Goal: Transaction & Acquisition: Purchase product/service

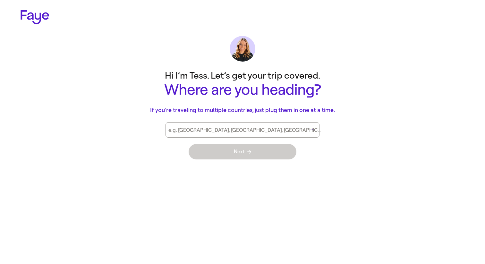
click at [267, 130] on input "e.g. [GEOGRAPHIC_DATA], [GEOGRAPHIC_DATA], [GEOGRAPHIC_DATA]" at bounding box center [233, 132] width 130 height 5
click at [368, 121] on main "Hi I’m Tess. Let’s get your trip covered. Where are you heading? If you’re trav…" at bounding box center [243, 116] width 462 height 99
click at [267, 135] on input "e.g. [GEOGRAPHIC_DATA], [GEOGRAPHIC_DATA], [GEOGRAPHIC_DATA]" at bounding box center [233, 132] width 130 height 5
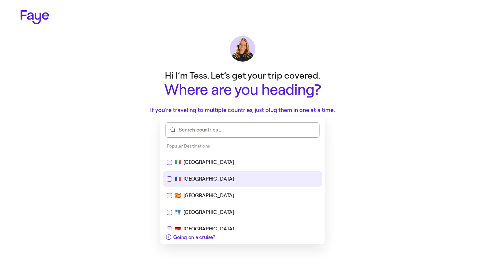
click at [217, 180] on div "🇫🇷 [GEOGRAPHIC_DATA]" at bounding box center [242, 179] width 151 height 8
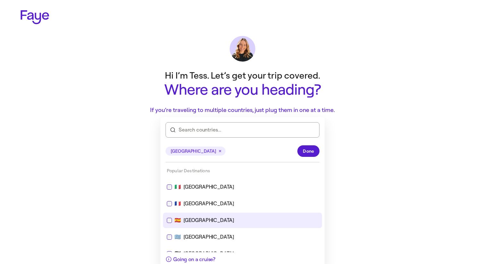
click at [205, 213] on div "🇪🇸 [GEOGRAPHIC_DATA]" at bounding box center [242, 220] width 159 height 15
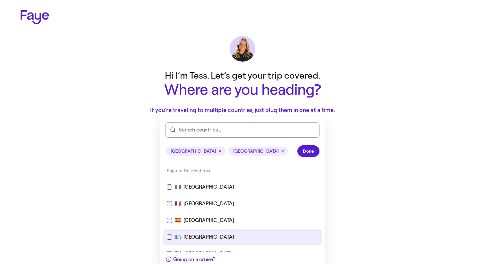
click at [201, 241] on div "🇬🇷 [GEOGRAPHIC_DATA]" at bounding box center [242, 236] width 159 height 15
type input "**********"
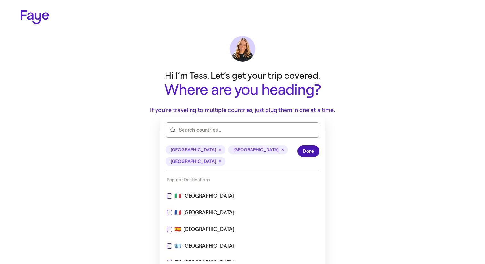
click at [304, 154] on button "Done" at bounding box center [308, 151] width 22 height 12
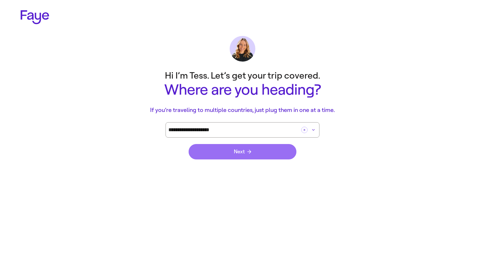
click at [277, 151] on button "Next" at bounding box center [243, 151] width 108 height 15
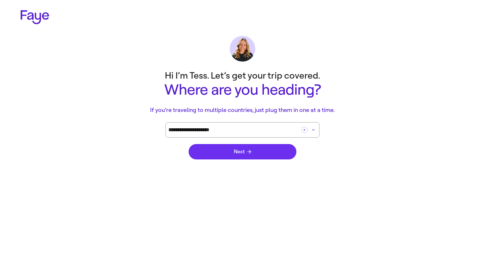
click at [242, 153] on span "Next" at bounding box center [242, 151] width 17 height 5
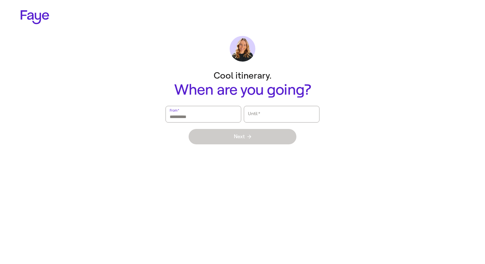
click at [214, 120] on input "From   *" at bounding box center [203, 114] width 67 height 15
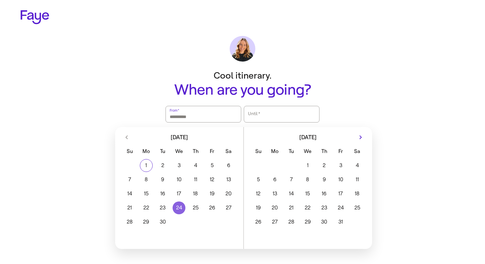
click at [183, 201] on button "24" at bounding box center [179, 207] width 16 height 13
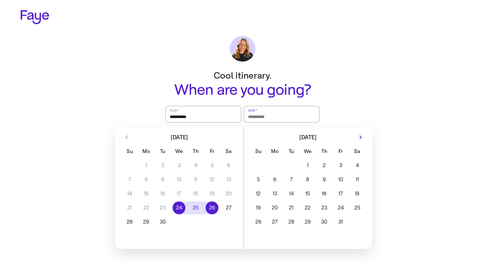
click at [223, 211] on button "27" at bounding box center [228, 207] width 16 height 13
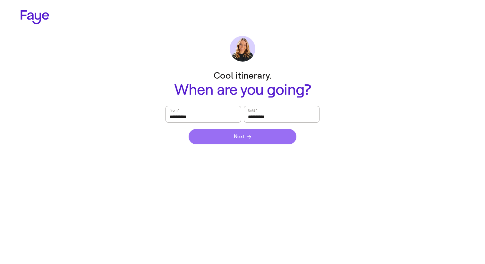
click at [255, 142] on button "Next" at bounding box center [243, 136] width 108 height 15
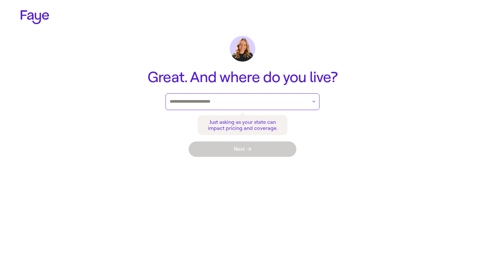
click at [265, 106] on input "text" at bounding box center [239, 102] width 138 height 10
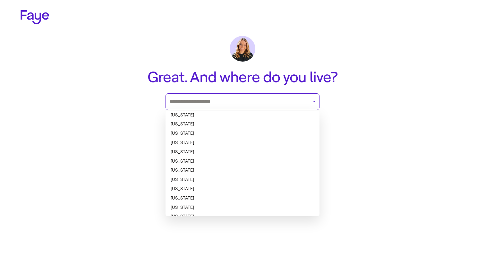
click at [235, 171] on li "[US_STATE]" at bounding box center [243, 170] width 154 height 9
type input "**********"
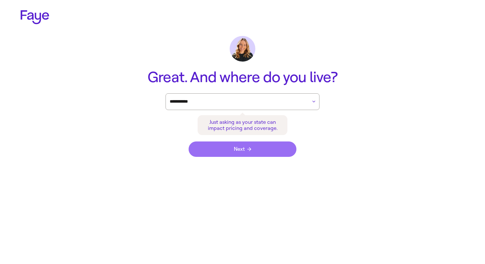
click at [249, 150] on icon "submit" at bounding box center [249, 149] width 4 height 4
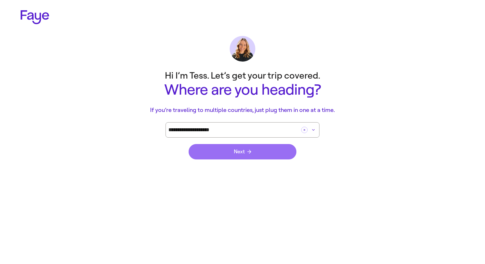
click at [222, 156] on button "Next" at bounding box center [243, 151] width 108 height 15
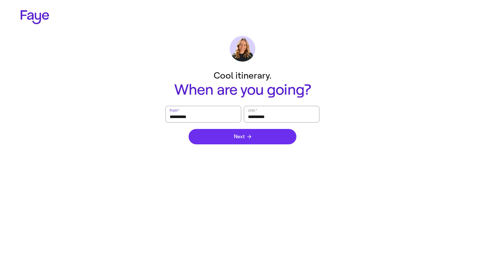
click at [228, 136] on button "Next" at bounding box center [243, 136] width 108 height 15
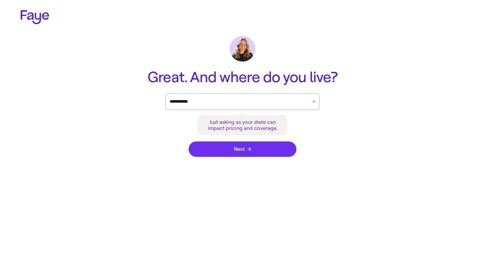
click at [228, 152] on button "Next" at bounding box center [243, 148] width 108 height 15
